Goal: Information Seeking & Learning: Learn about a topic

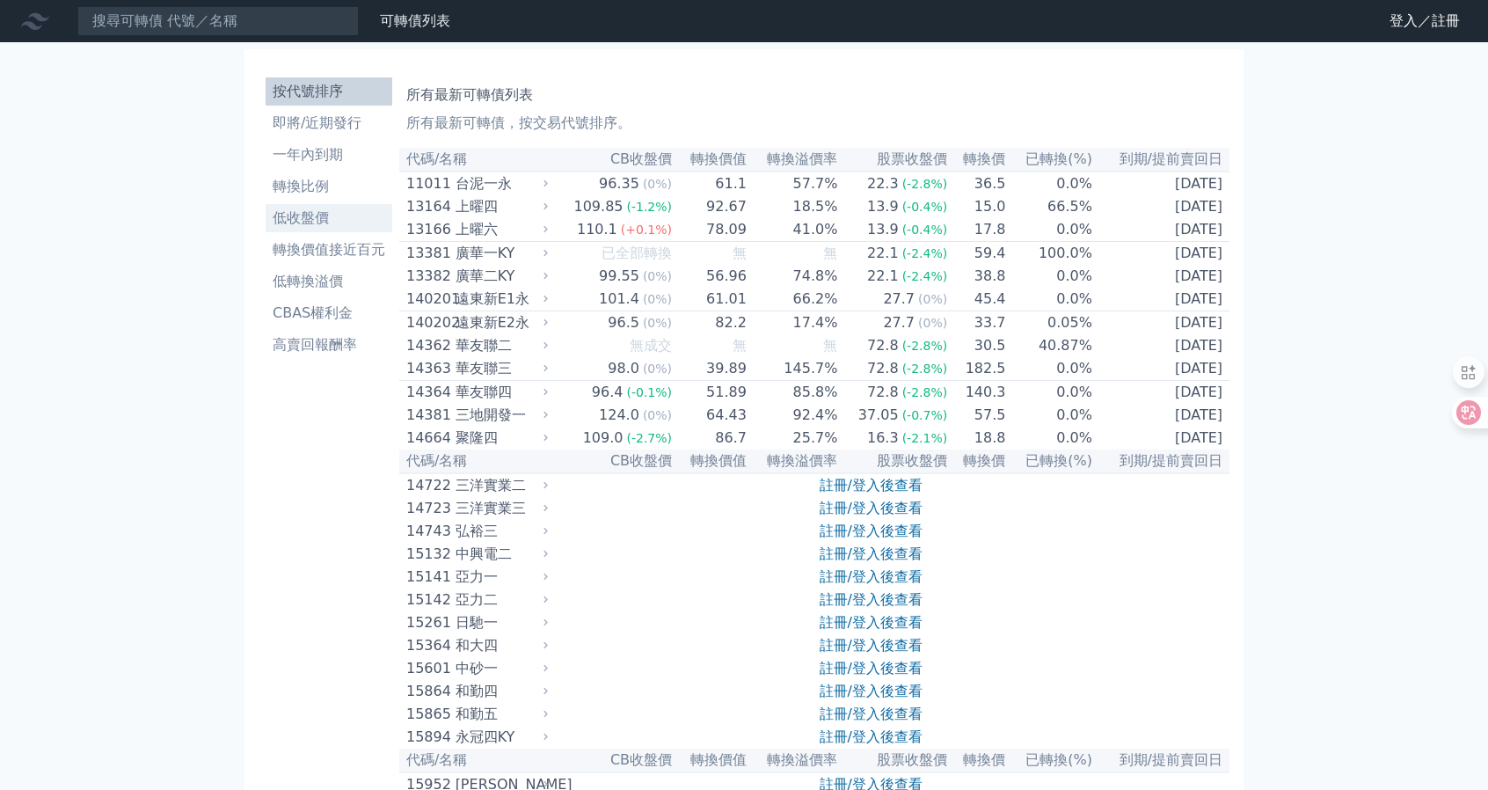
click at [318, 215] on li "低收盤價" at bounding box center [329, 218] width 127 height 21
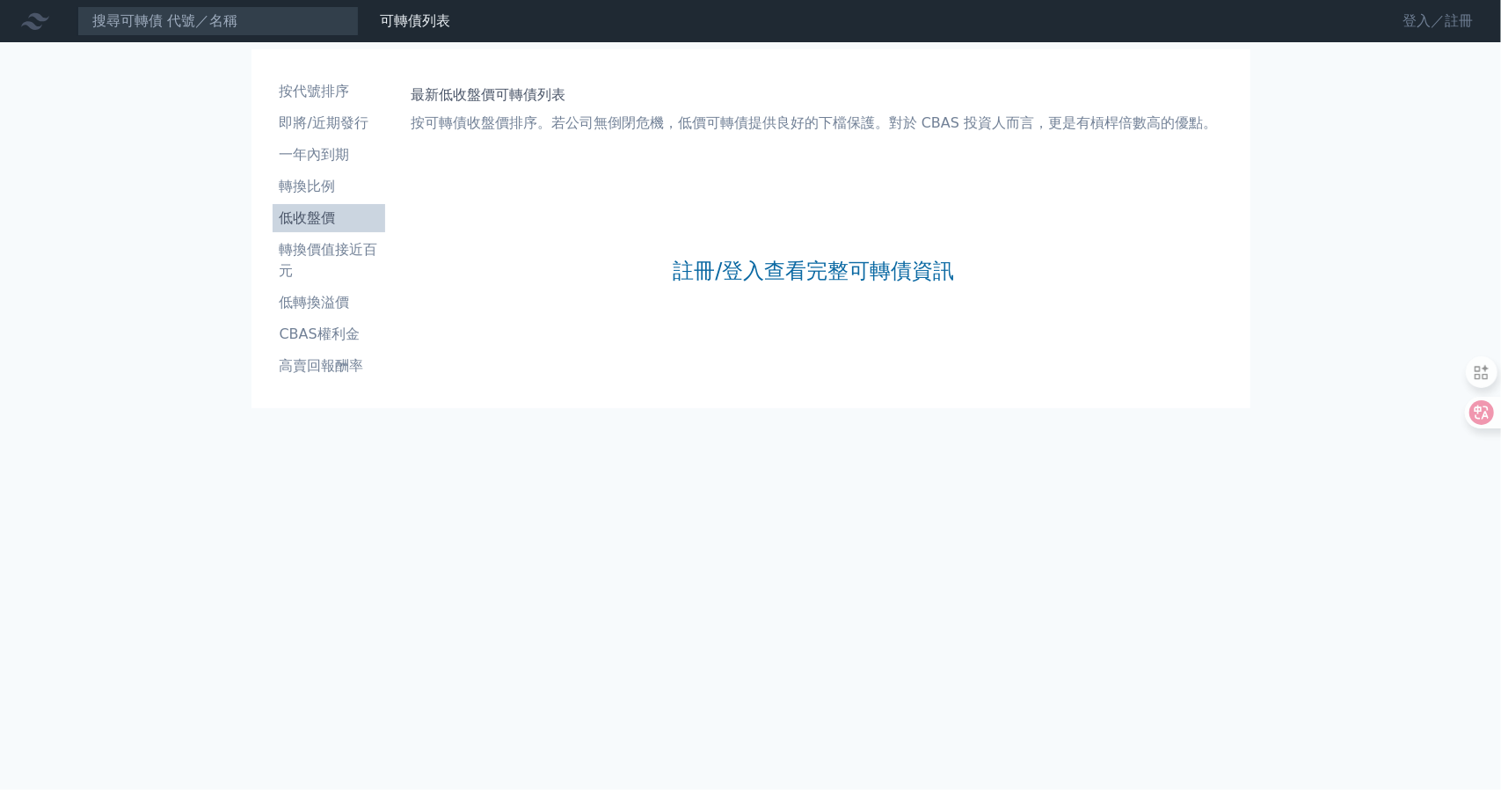
click at [1413, 13] on link "登入／註冊" at bounding box center [1438, 21] width 99 height 28
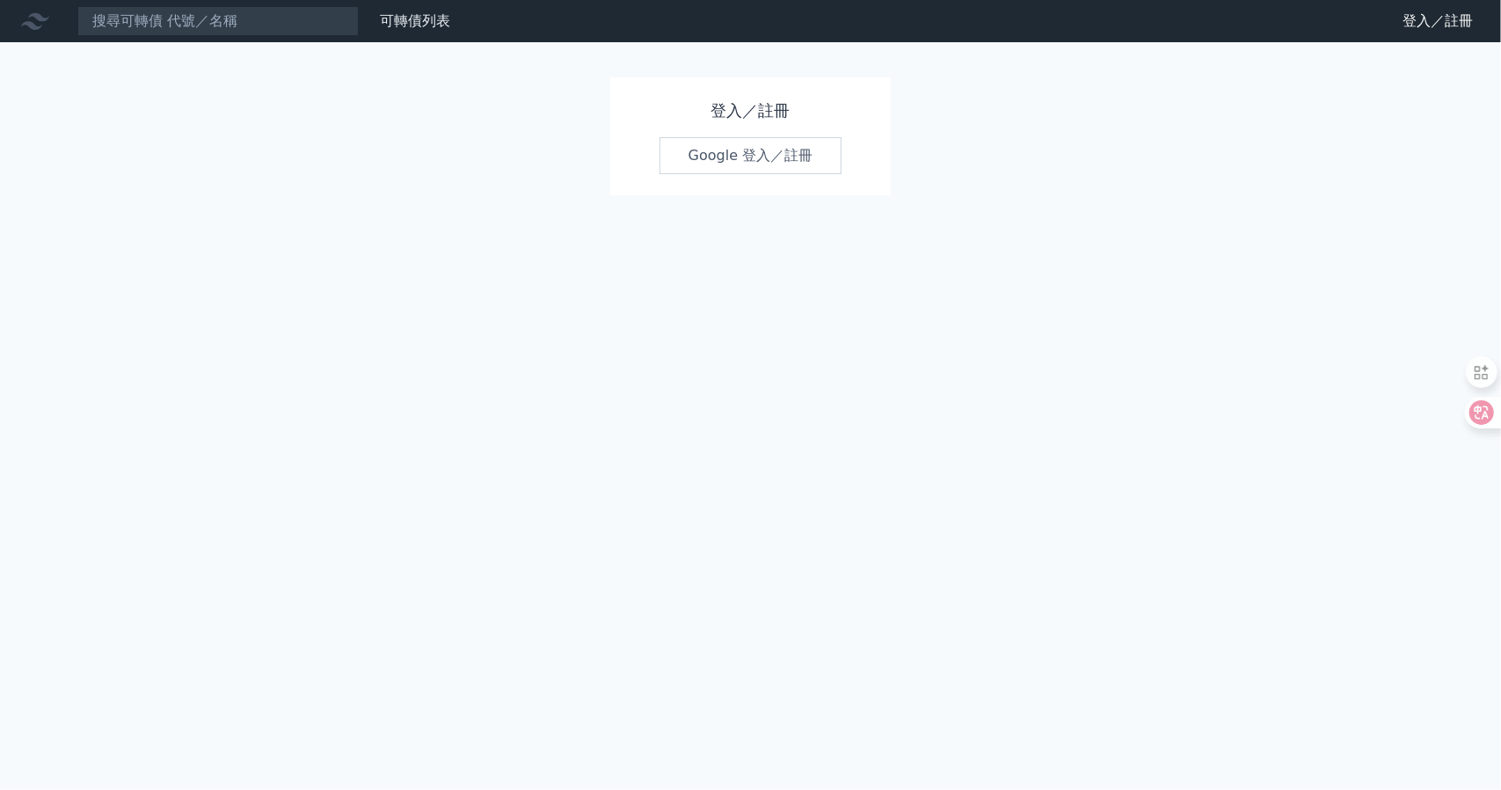
click at [705, 159] on link "Google 登入／註冊" at bounding box center [751, 155] width 183 height 37
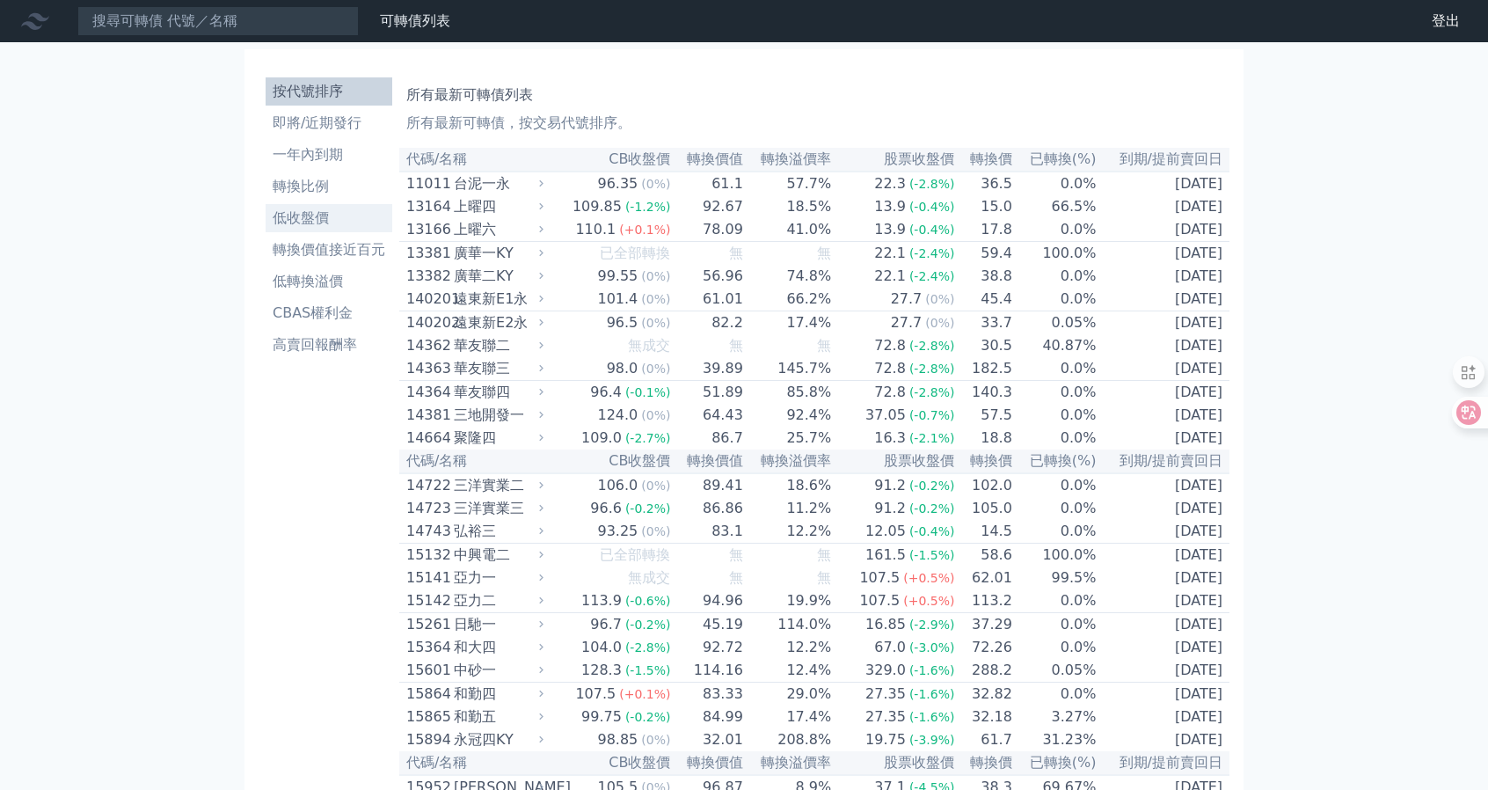
click at [328, 221] on li "低收盤價" at bounding box center [329, 218] width 127 height 21
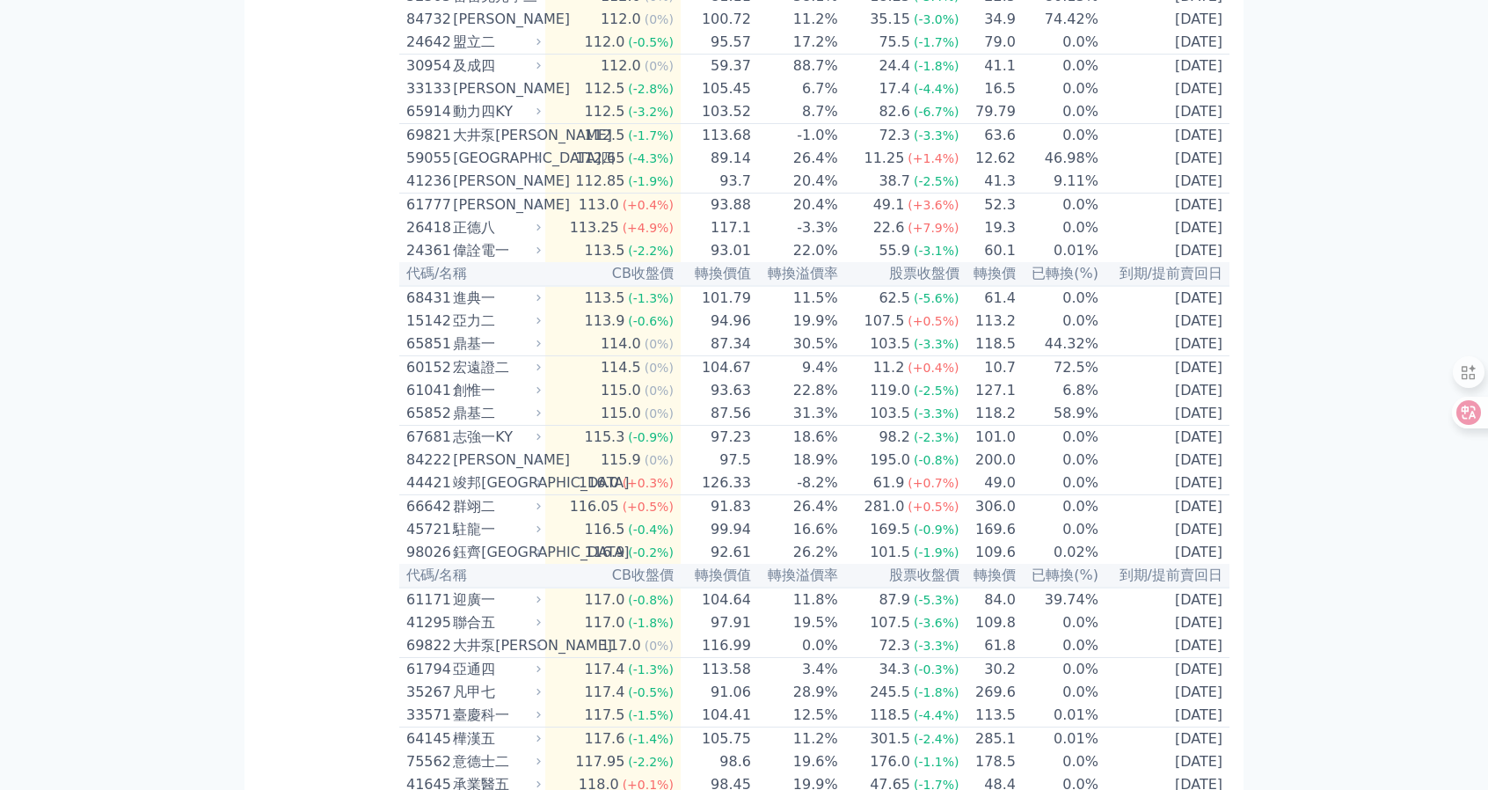
scroll to position [5340, 0]
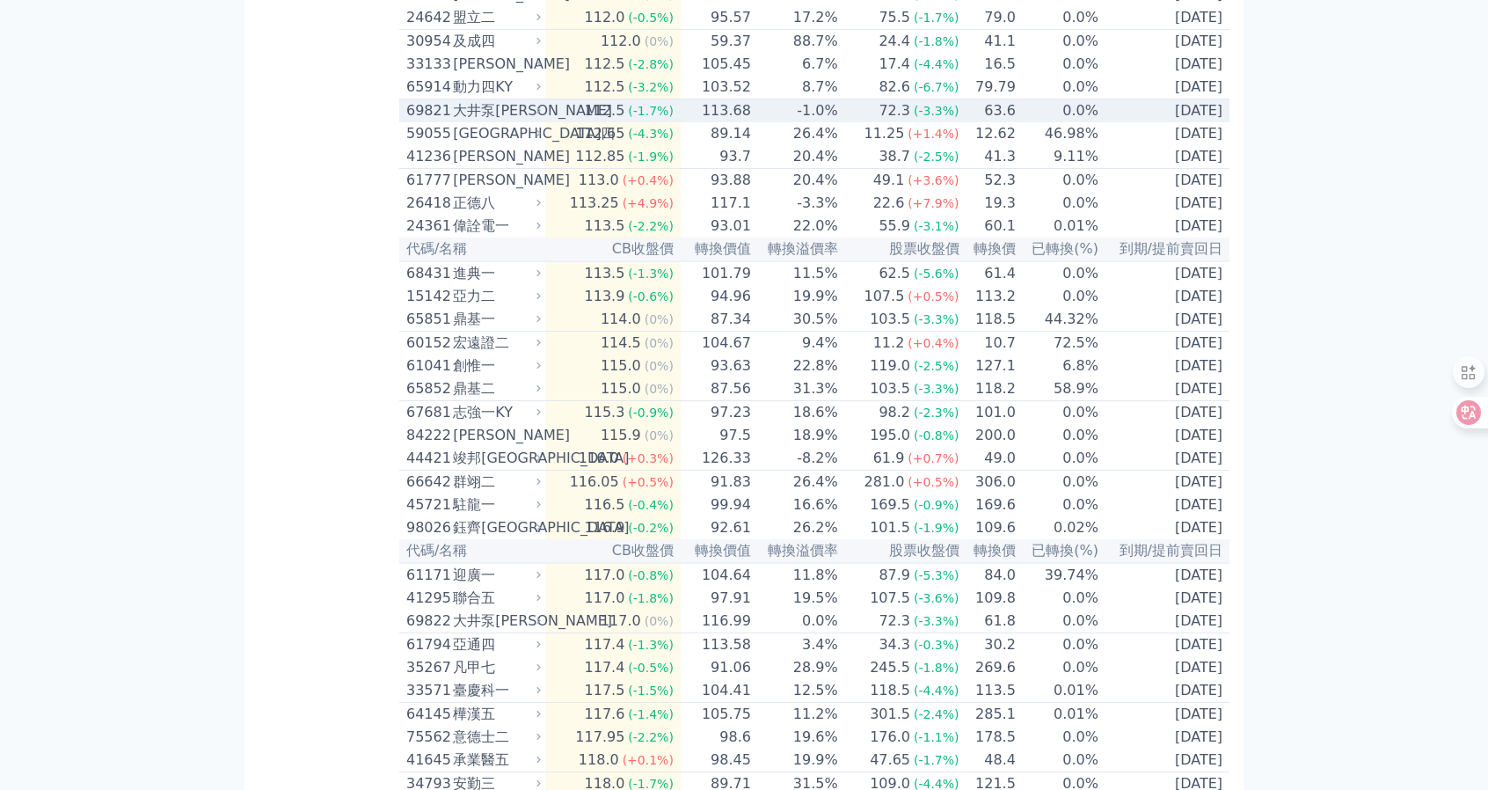
click at [486, 121] on div "大井泵[PERSON_NAME]" at bounding box center [495, 110] width 84 height 21
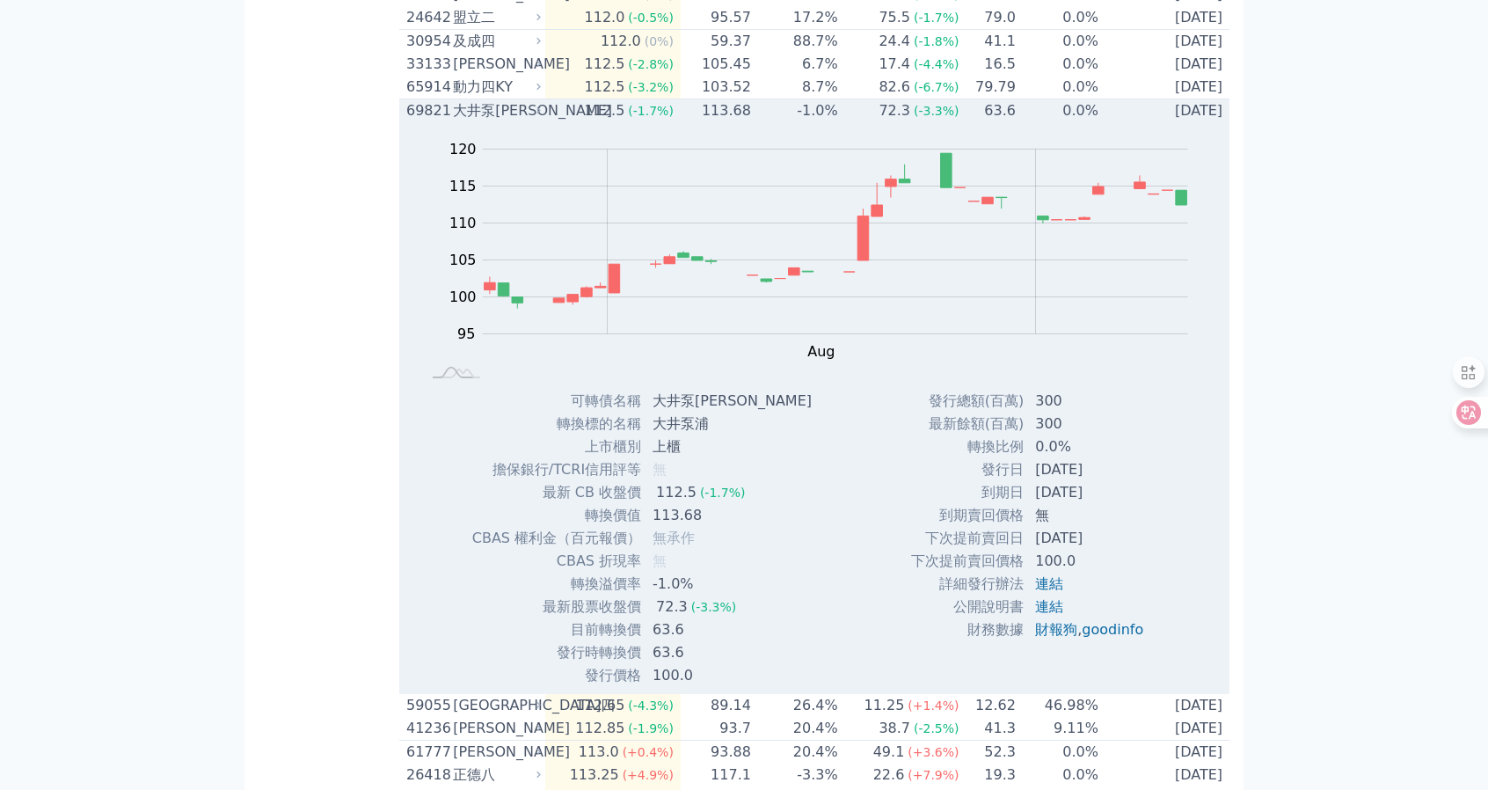
click at [485, 121] on div "大井泵[PERSON_NAME]" at bounding box center [495, 110] width 84 height 21
